Goal: Task Accomplishment & Management: Complete application form

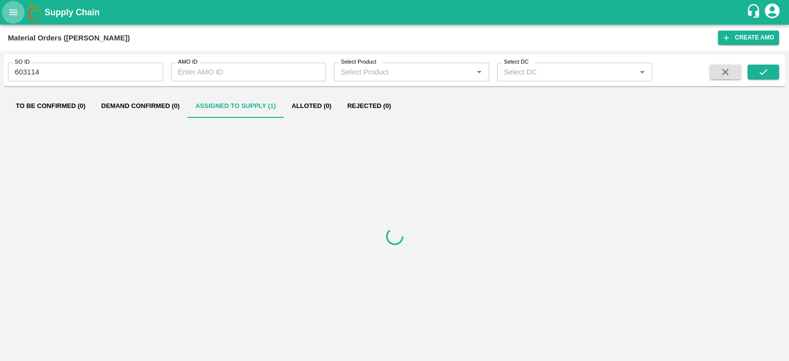
click at [12, 6] on button "open drawer" at bounding box center [13, 12] width 23 height 23
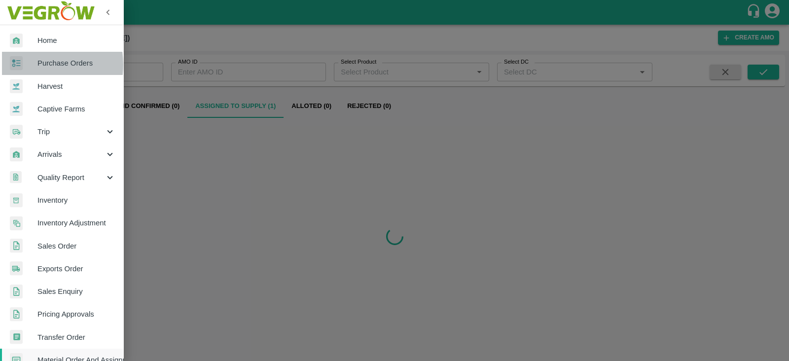
click at [32, 65] on div at bounding box center [24, 63] width 28 height 14
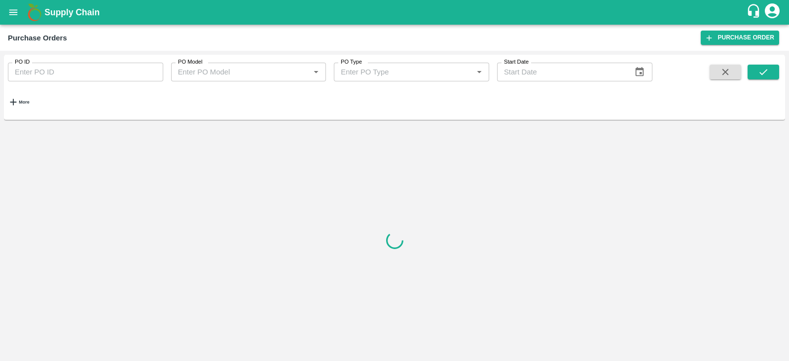
click at [2, 96] on div "PO ID PO ID PO Model PO Model   * PO Type PO Type   * Start Date Start Date More" at bounding box center [394, 206] width 789 height 310
click at [7, 96] on div "More" at bounding box center [15, 98] width 30 height 34
click at [15, 97] on icon "button" at bounding box center [13, 102] width 11 height 11
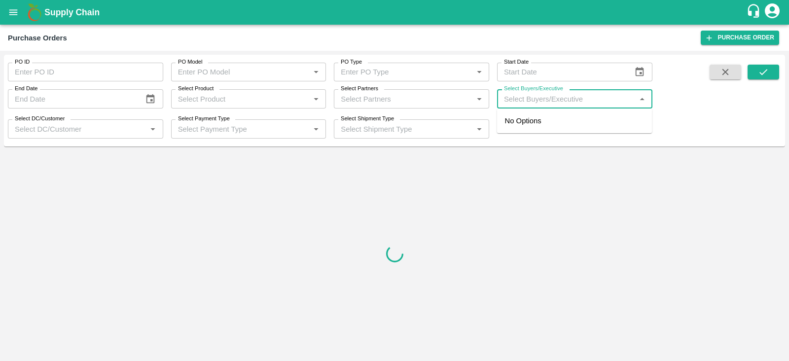
click at [520, 102] on input "Select Buyers/Executive" at bounding box center [566, 98] width 133 height 13
type input "LAVA"
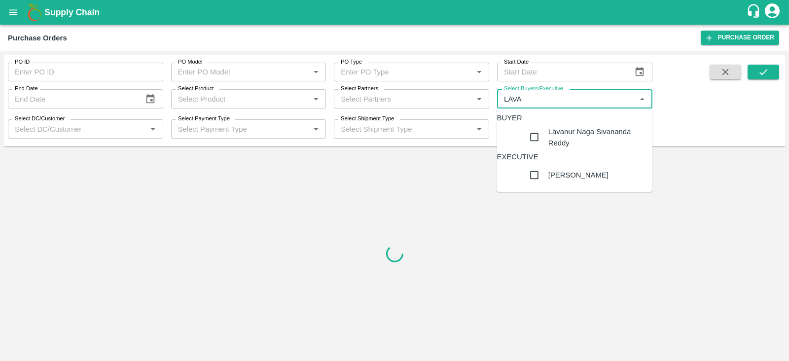
click at [556, 151] on div "Lavanur Naga Sivananda Reddy" at bounding box center [585, 137] width 136 height 28
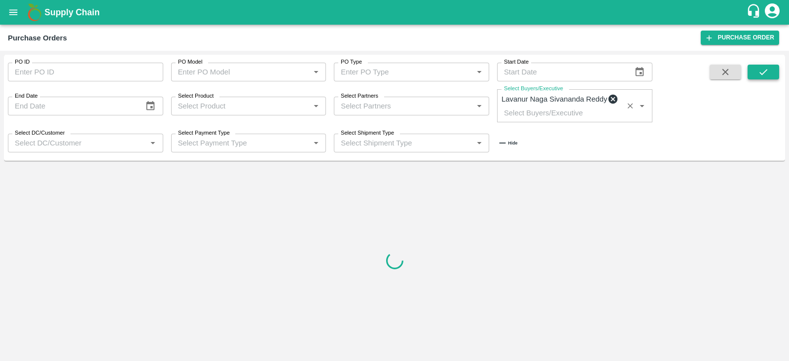
click at [752, 73] on button "submit" at bounding box center [763, 72] width 32 height 15
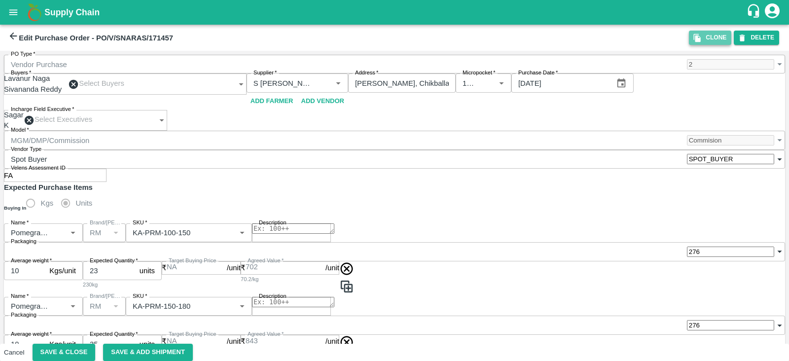
click at [703, 40] on button "Clone" at bounding box center [710, 38] width 42 height 14
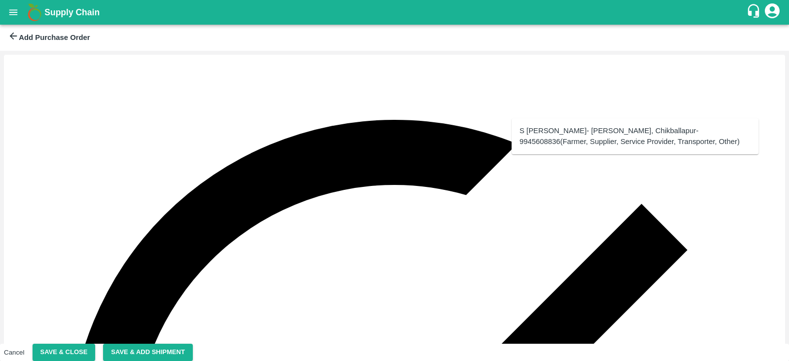
click at [593, 133] on div "S [PERSON_NAME]- [PERSON_NAME], Chikballapur-9945608836(Farmer, Supplier, Servi…" at bounding box center [635, 136] width 231 height 22
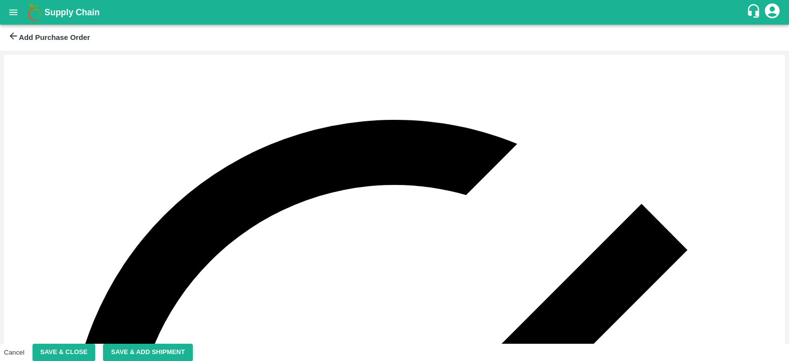
type input "S [PERSON_NAME]- [PERSON_NAME], Chikballapur-9945608836(Farmer, Supplier, Servi…"
click at [533, 271] on button "26" at bounding box center [529, 267] width 7 height 7
type input "[DATE]"
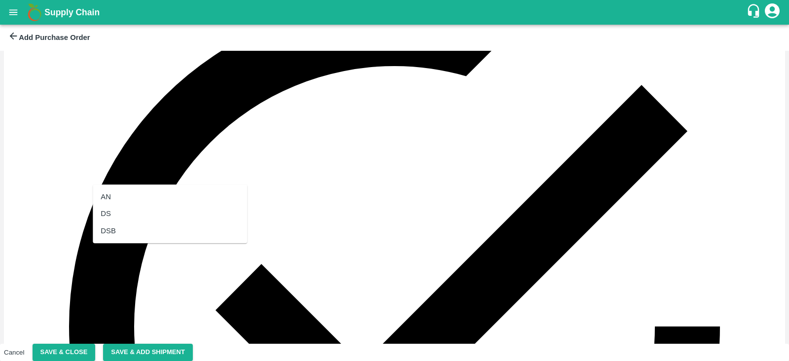
scroll to position [0, 0]
click at [113, 216] on div "DS" at bounding box center [170, 213] width 154 height 17
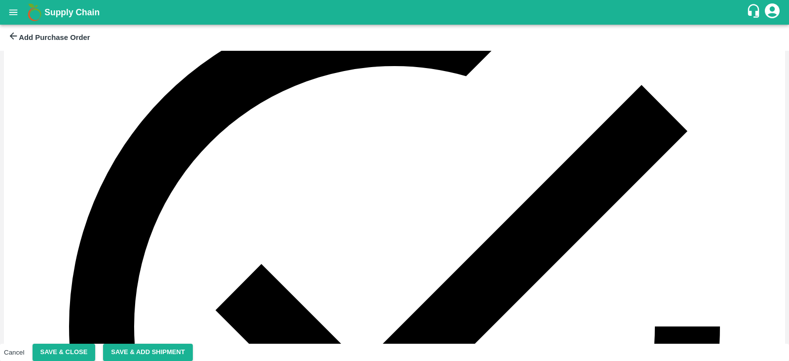
type input "DS"
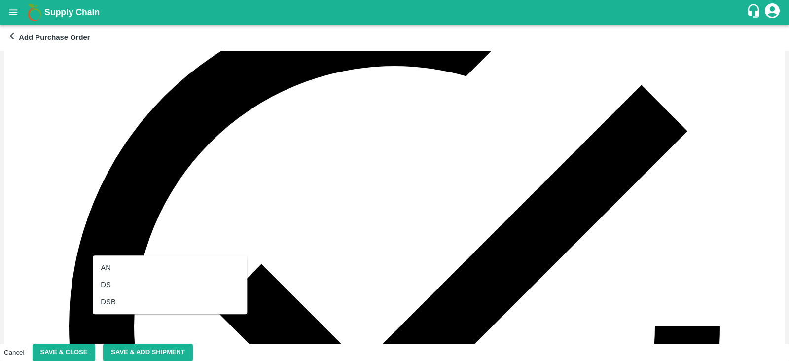
click at [136, 281] on div "DS" at bounding box center [170, 285] width 154 height 17
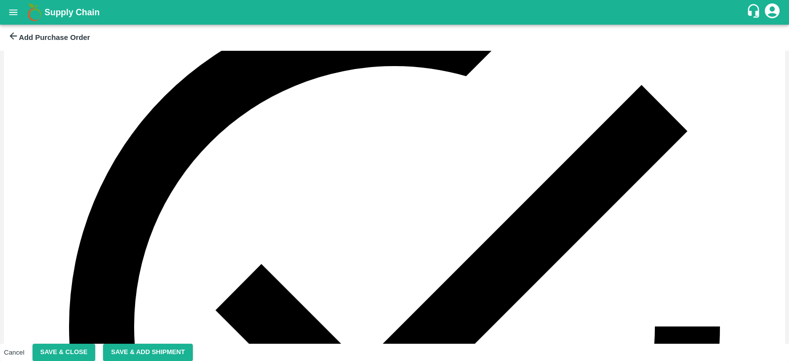
scroll to position [202, 0]
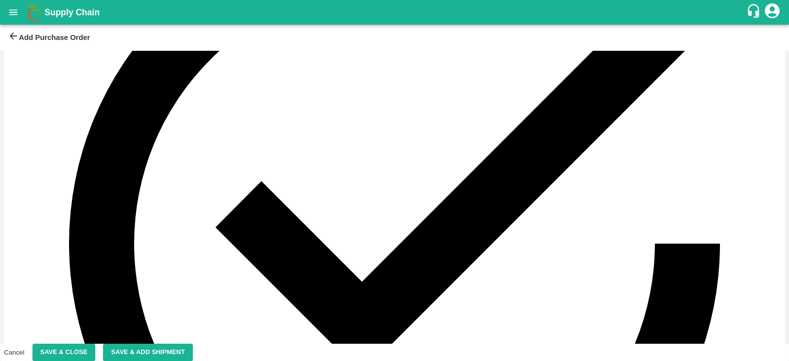
type input "DS"
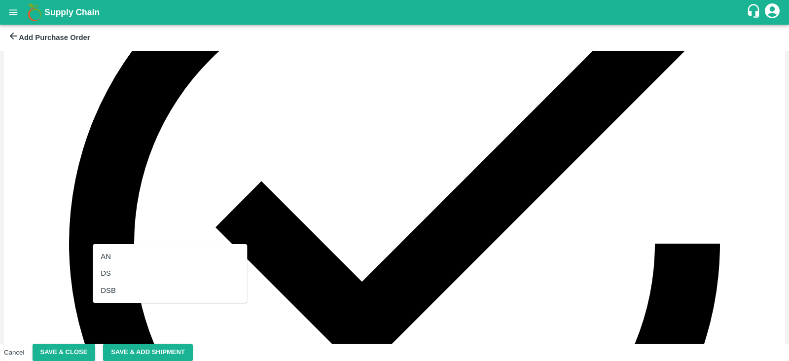
scroll to position [0, 0]
click at [128, 280] on div "DS" at bounding box center [170, 273] width 154 height 17
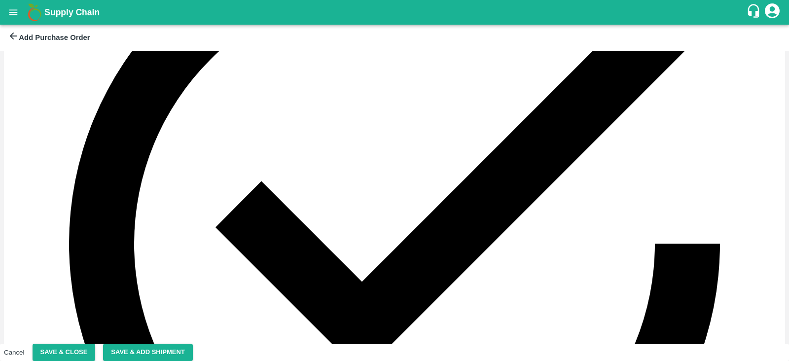
scroll to position [289, 0]
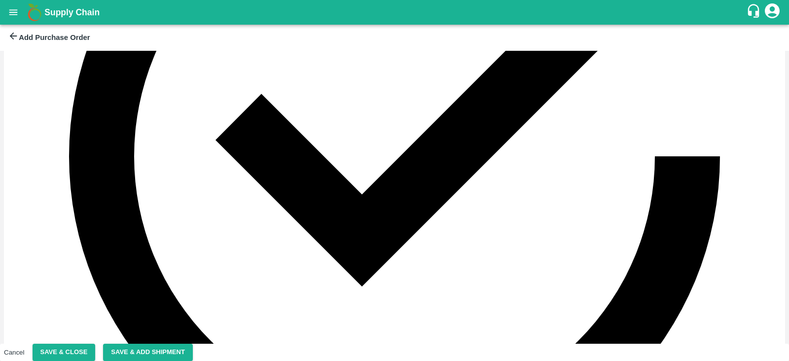
type input "DS"
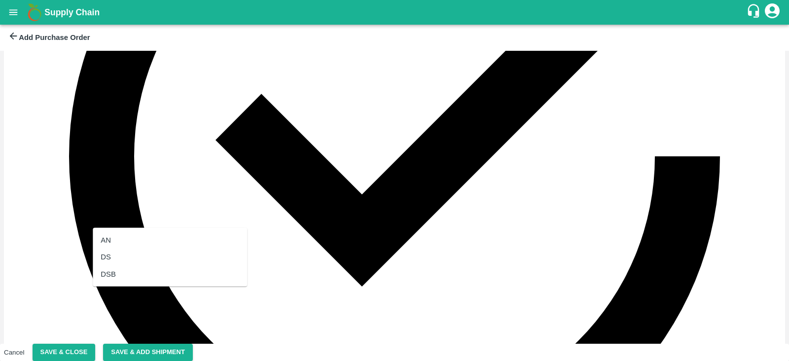
scroll to position [0, 0]
click at [111, 260] on div "DS" at bounding box center [170, 256] width 154 height 17
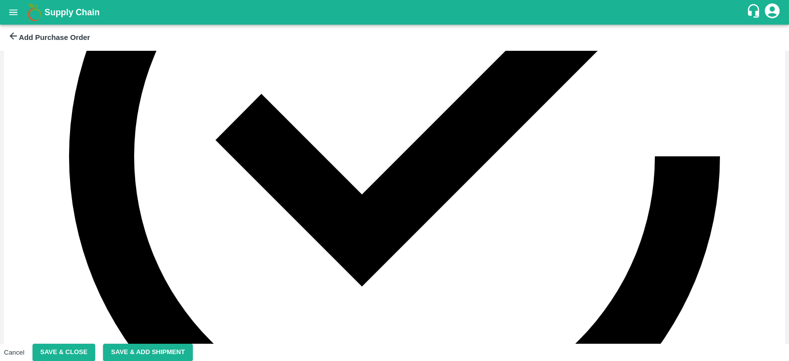
scroll to position [405, 0]
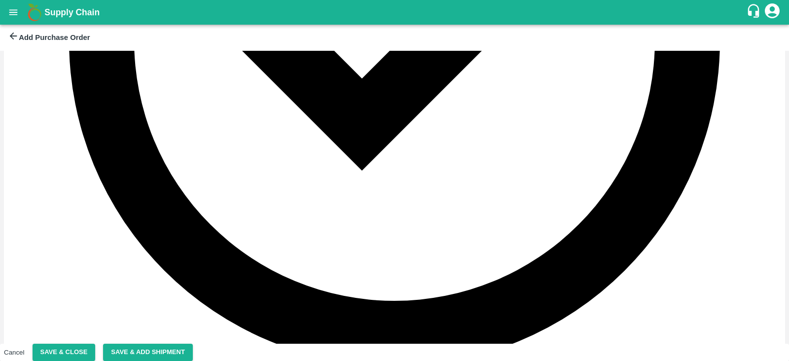
type input "DS"
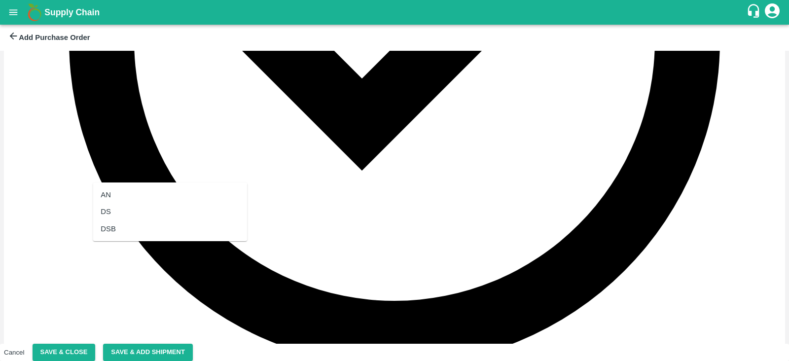
scroll to position [0, 0]
click at [120, 214] on div "DS" at bounding box center [170, 211] width 154 height 17
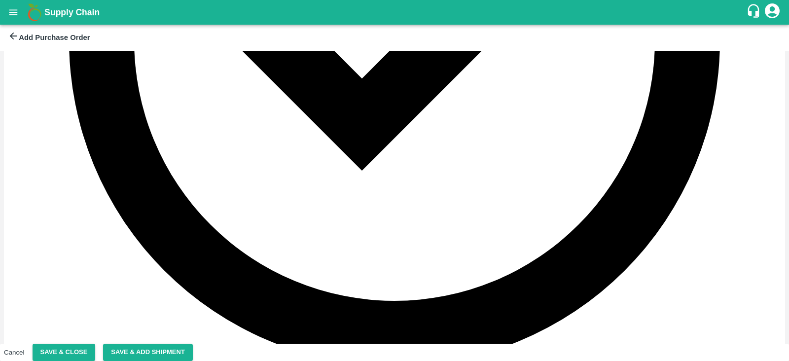
type input "DS"
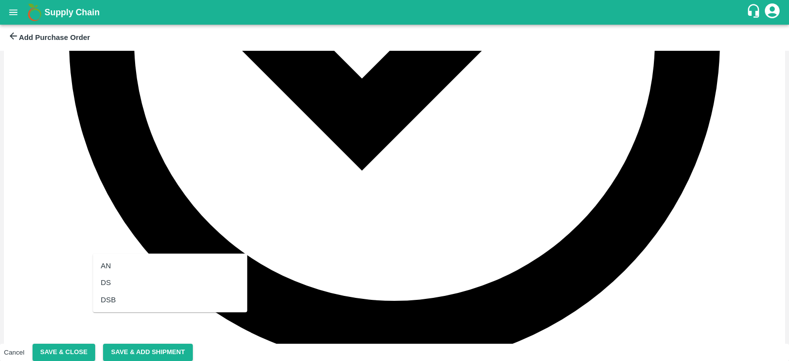
click at [111, 278] on div "DS" at bounding box center [170, 282] width 154 height 17
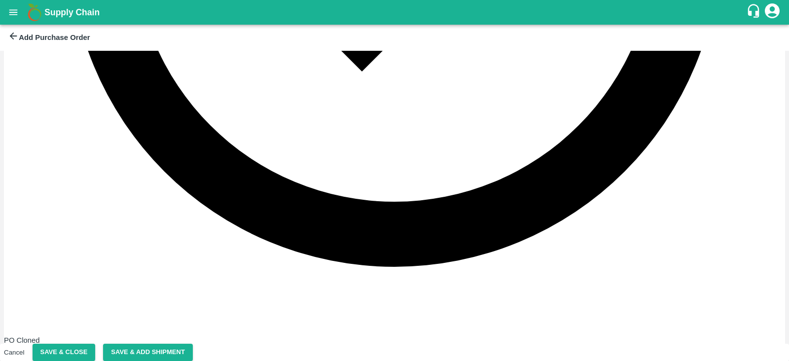
scroll to position [508, 0]
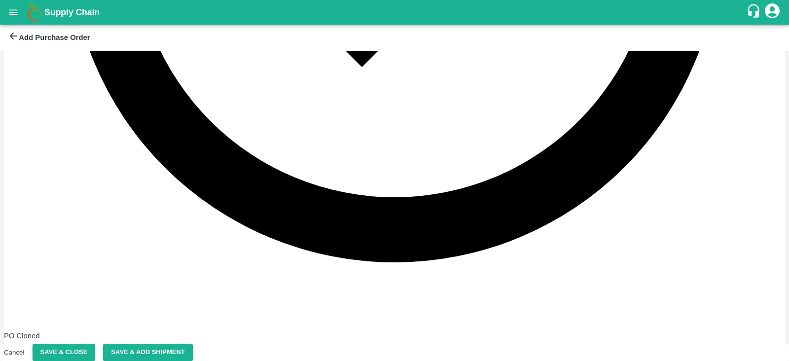
type input "DS"
click at [118, 250] on div "DS" at bounding box center [170, 250] width 154 height 17
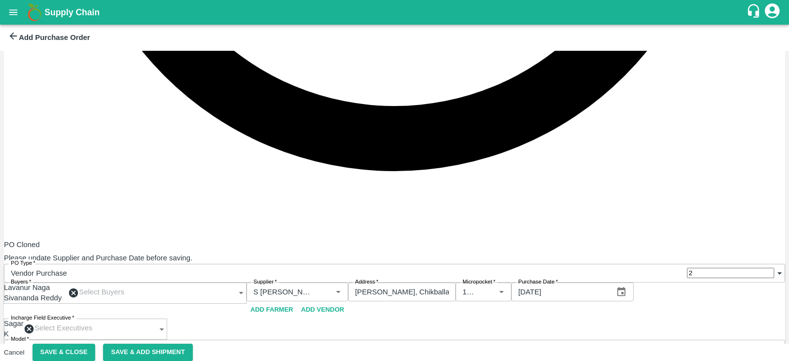
type input "DS"
click at [110, 233] on div "DS" at bounding box center [106, 230] width 10 height 11
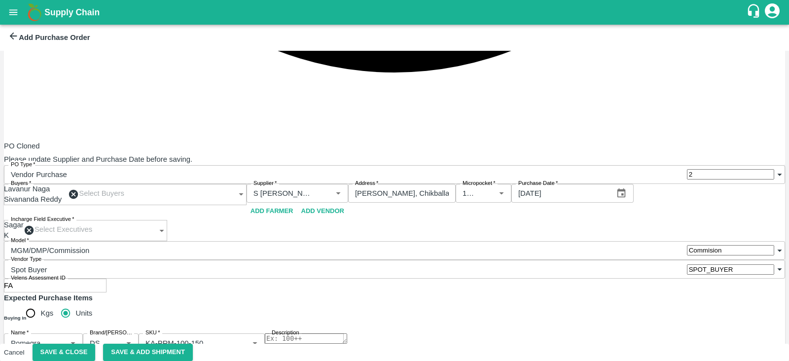
type input "DS"
click at [118, 200] on div "DS" at bounding box center [170, 202] width 154 height 17
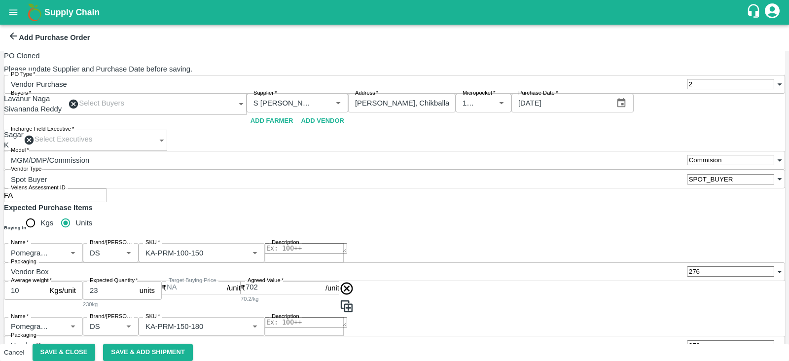
type input "DS"
click at [136, 180] on div "DS" at bounding box center [170, 183] width 154 height 17
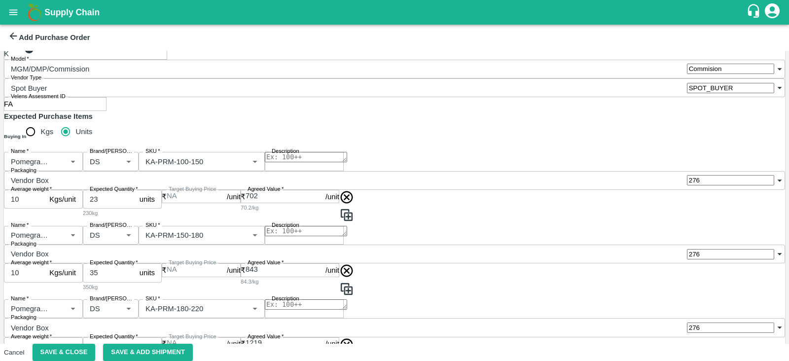
type input "DS"
click at [117, 161] on div "DS" at bounding box center [170, 163] width 154 height 17
type input "DS"
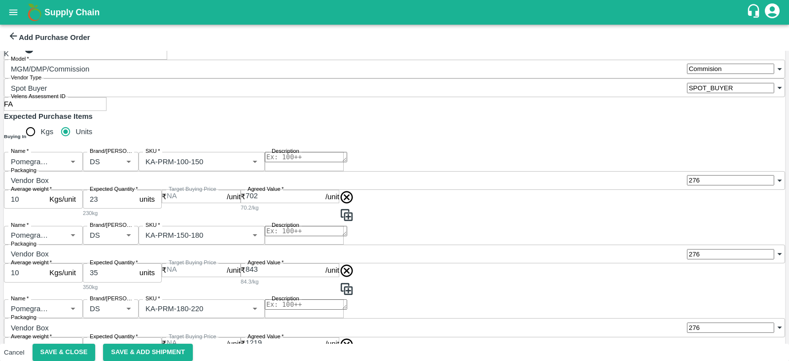
click at [118, 233] on div "DS" at bounding box center [170, 234] width 154 height 17
type input "DS"
click at [111, 306] on div "DS" at bounding box center [170, 305] width 154 height 17
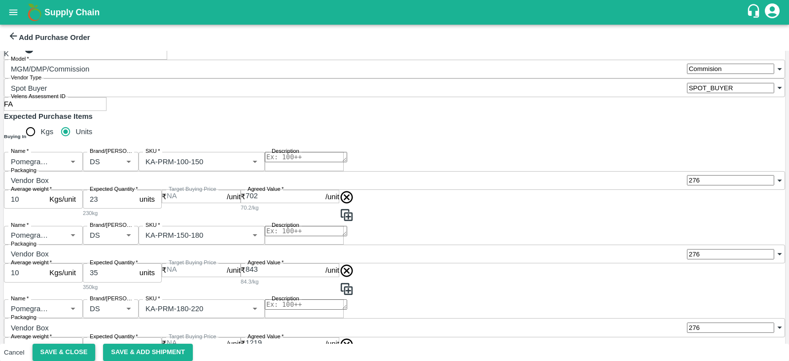
type input "DS"
click at [96, 344] on button "Save & Close" at bounding box center [64, 352] width 63 height 17
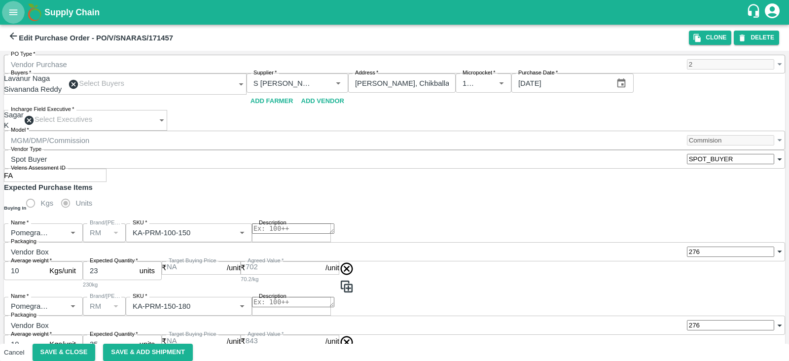
click at [9, 17] on icon "open drawer" at bounding box center [13, 12] width 11 height 11
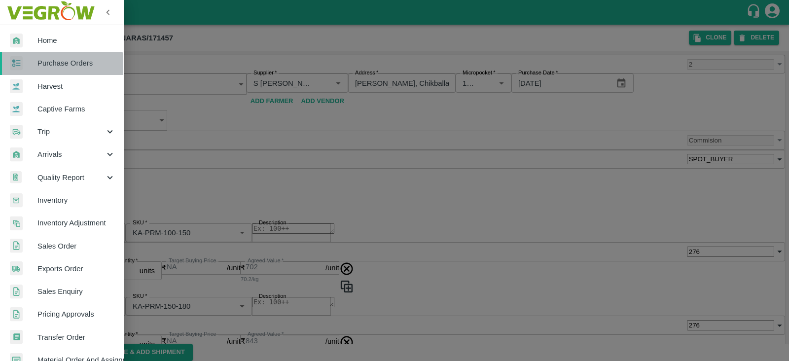
click at [54, 70] on link "Purchase Orders" at bounding box center [61, 63] width 123 height 23
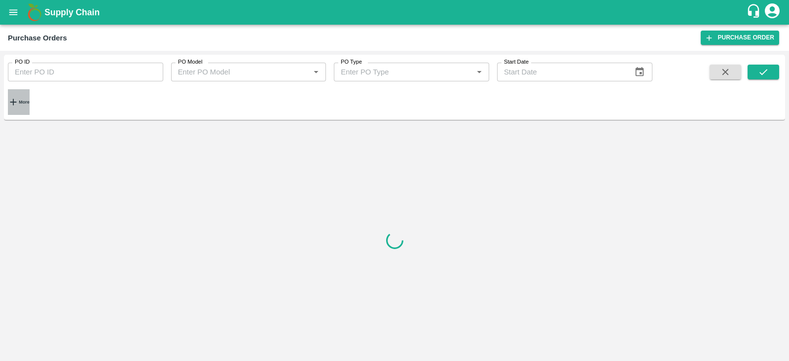
click at [29, 103] on h6 "More" at bounding box center [24, 102] width 10 height 5
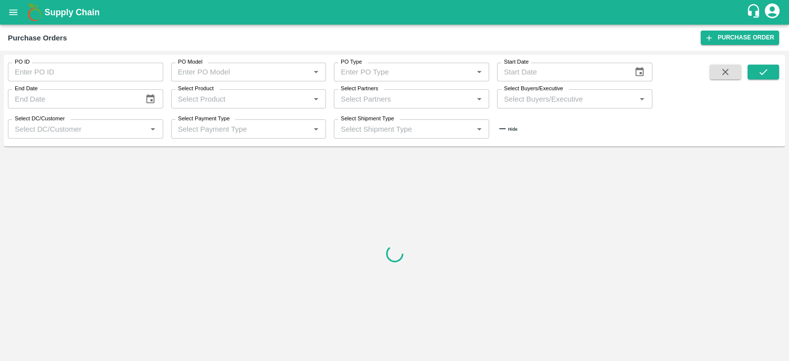
click at [505, 102] on input "Select Buyers/Executive" at bounding box center [566, 98] width 133 height 13
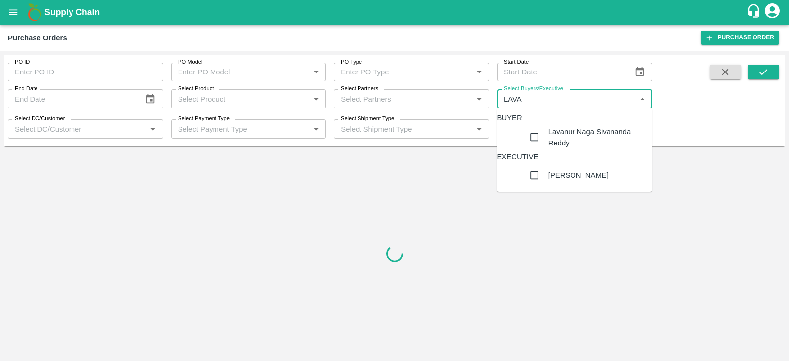
type input "[PERSON_NAME]"
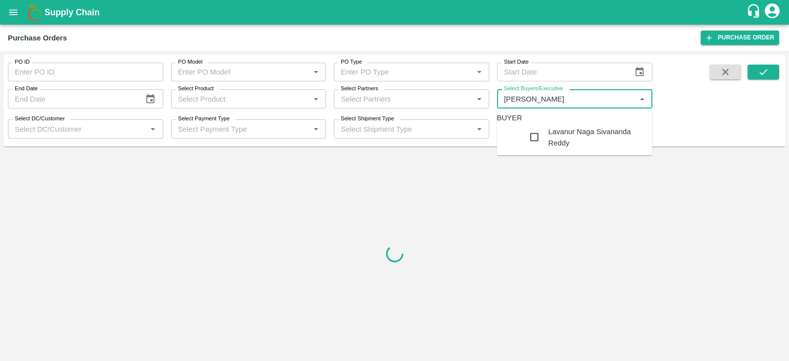
click at [548, 148] on div "Lavanur Naga Sivananda Reddy" at bounding box center [596, 137] width 96 height 22
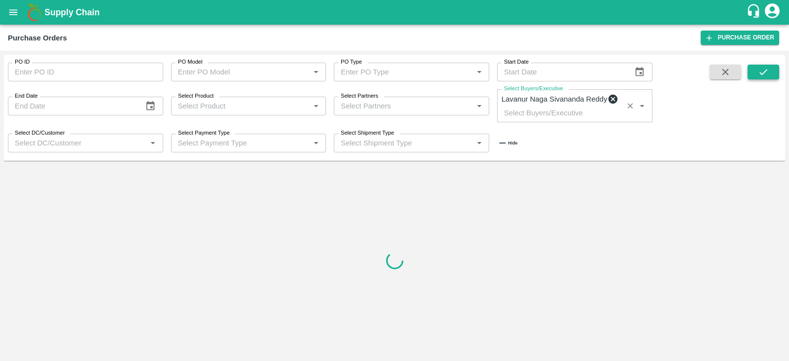
click at [761, 73] on icon "submit" at bounding box center [763, 72] width 8 height 6
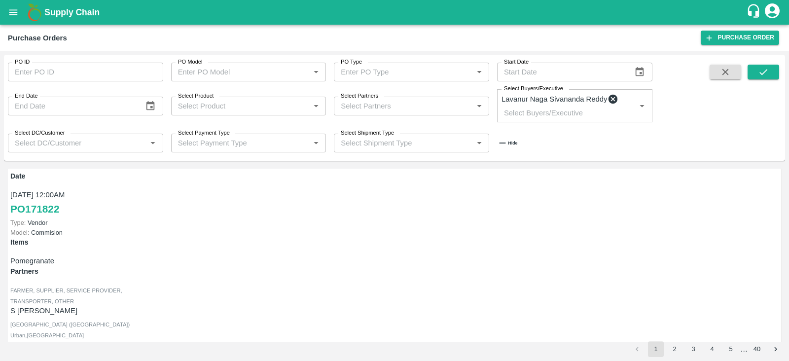
click at [772, 82] on span at bounding box center [763, 110] width 32 height 90
click at [772, 72] on button "submit" at bounding box center [763, 72] width 32 height 15
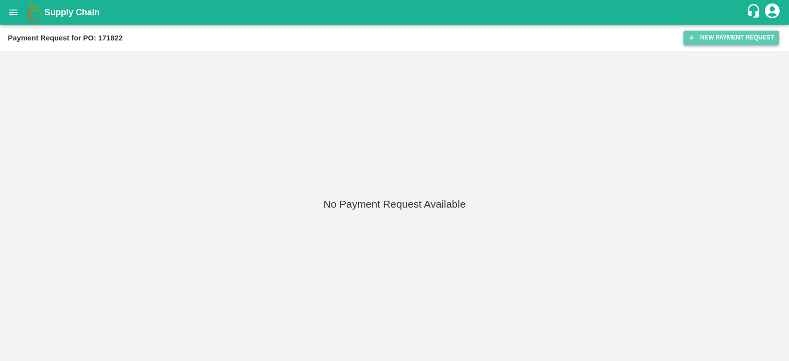
click at [719, 37] on button "New Payment Request" at bounding box center [731, 38] width 96 height 14
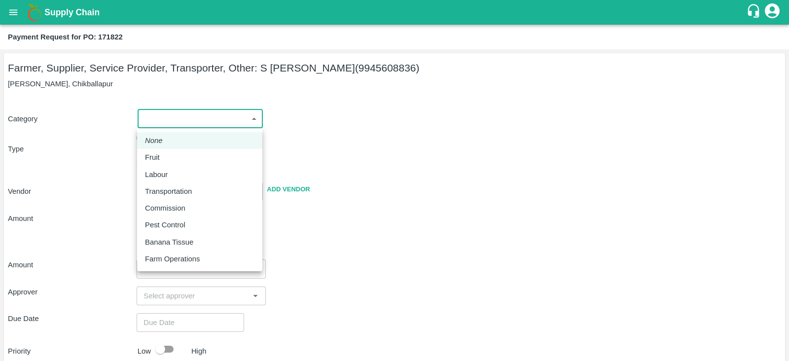
click at [225, 119] on body "Supply Chain Payment Request for PO: 171822 Farmer, Supplier, Service Provider,…" at bounding box center [394, 180] width 789 height 361
click at [200, 160] on div "Fruit" at bounding box center [199, 157] width 109 height 11
type input "1"
type input "S Narasimhamurthy - 9945608836(Farmer, Supplier, Service Provider, Transporter,…"
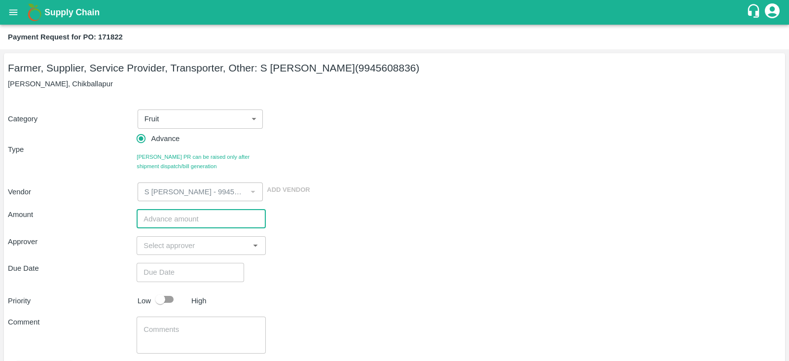
click at [175, 219] on input "number" at bounding box center [201, 218] width 129 height 19
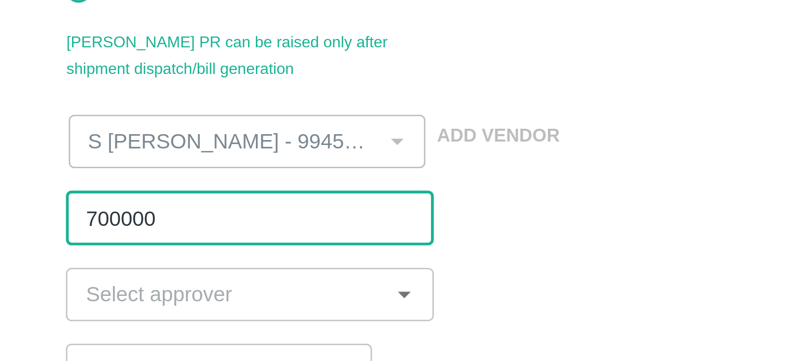
type input "700000"
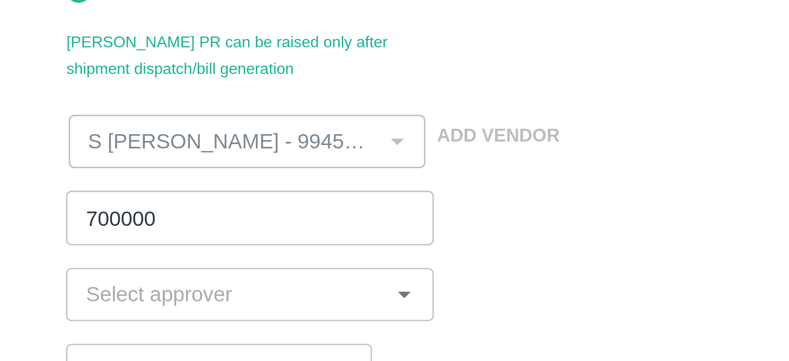
click at [321, 237] on div "Approver ​" at bounding box center [394, 245] width 773 height 19
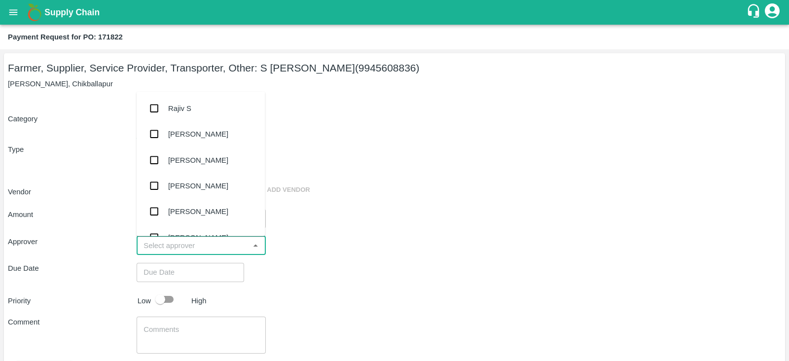
click at [209, 241] on input "input" at bounding box center [192, 245] width 106 height 13
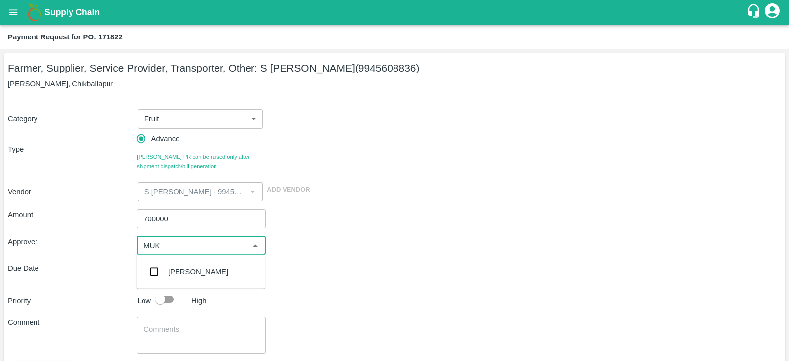
type input "MUKU"
click at [180, 274] on div "[PERSON_NAME]" at bounding box center [198, 271] width 60 height 11
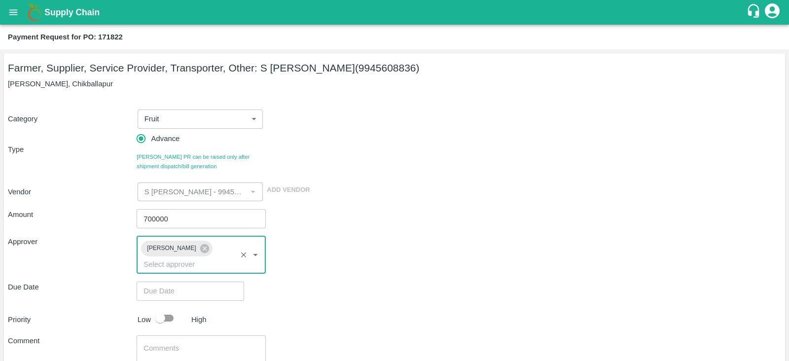
type input "DD/MM/YYYY hh:mm aa"
click at [211, 281] on input "DD/MM/YYYY hh:mm aa" at bounding box center [187, 290] width 101 height 19
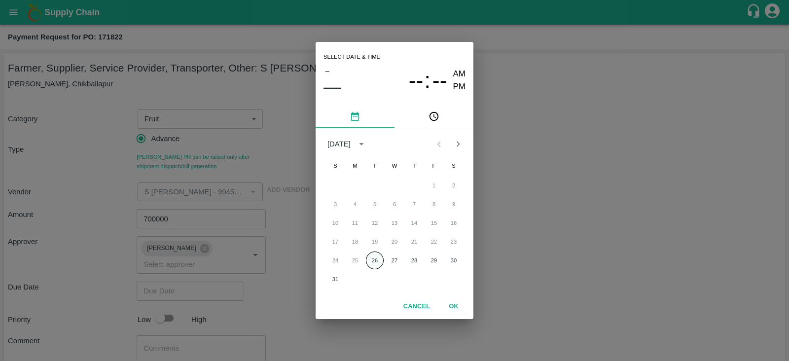
click at [374, 254] on button "26" at bounding box center [375, 260] width 18 height 18
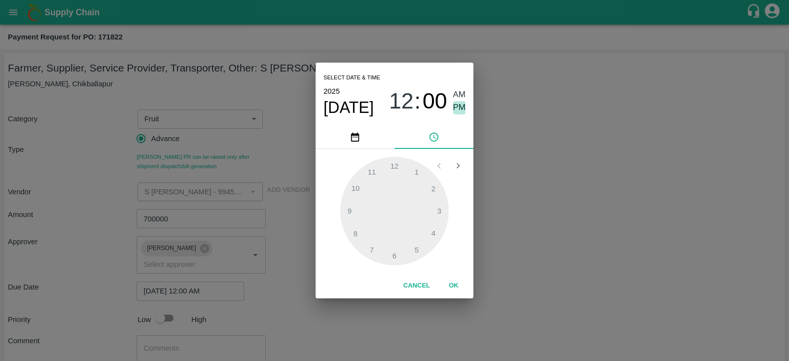
click at [461, 108] on span "PM" at bounding box center [459, 107] width 13 height 13
type input "26/08/2025 12:00 PM"
click at [454, 285] on button "OK" at bounding box center [454, 285] width 32 height 17
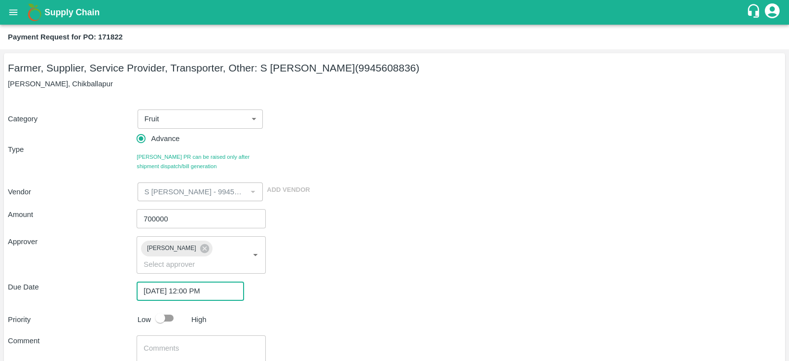
scroll to position [60, 0]
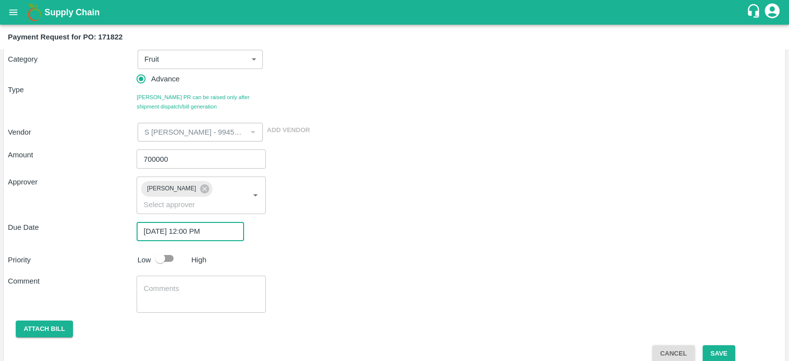
click at [166, 249] on input "checkbox" at bounding box center [160, 258] width 56 height 19
checkbox input "true"
click at [716, 345] on button "Save" at bounding box center [718, 353] width 33 height 17
